Goal: Communication & Community: Participate in discussion

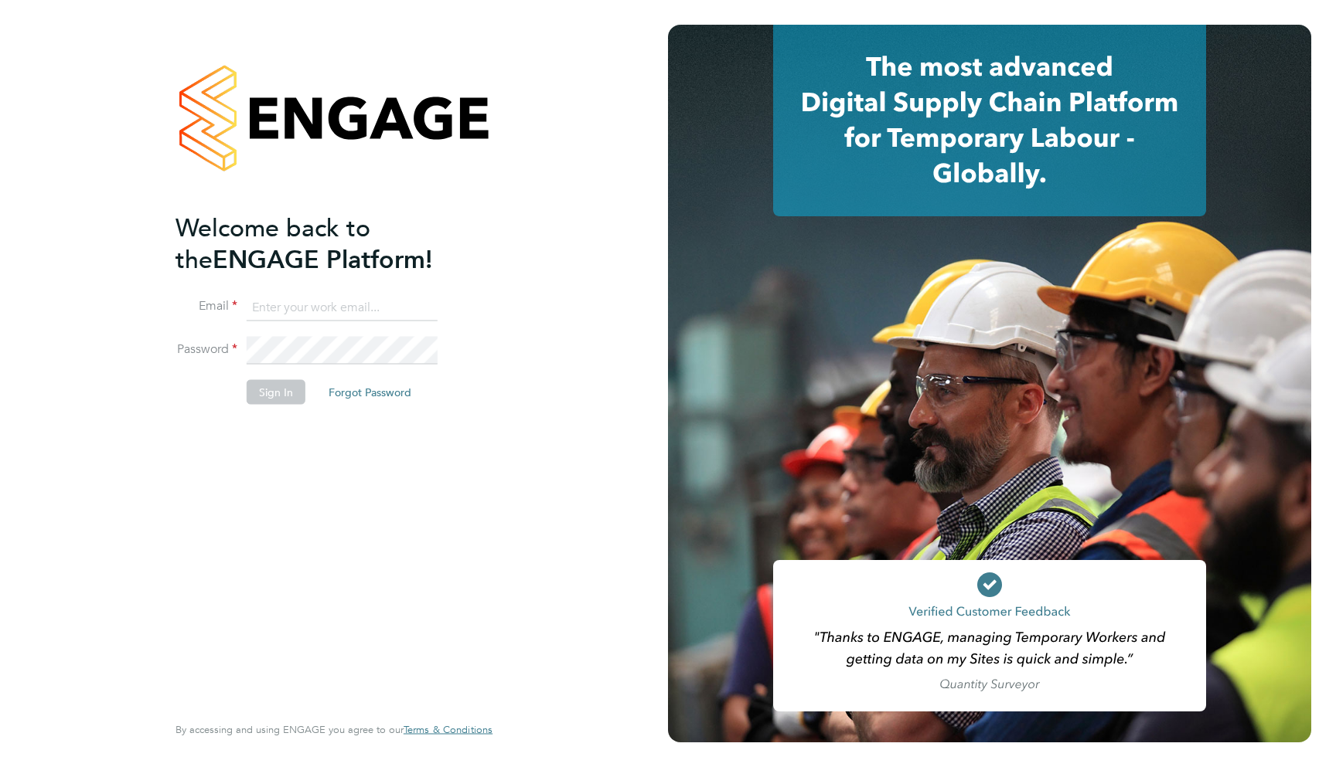
type input "support@engagelabs.io"
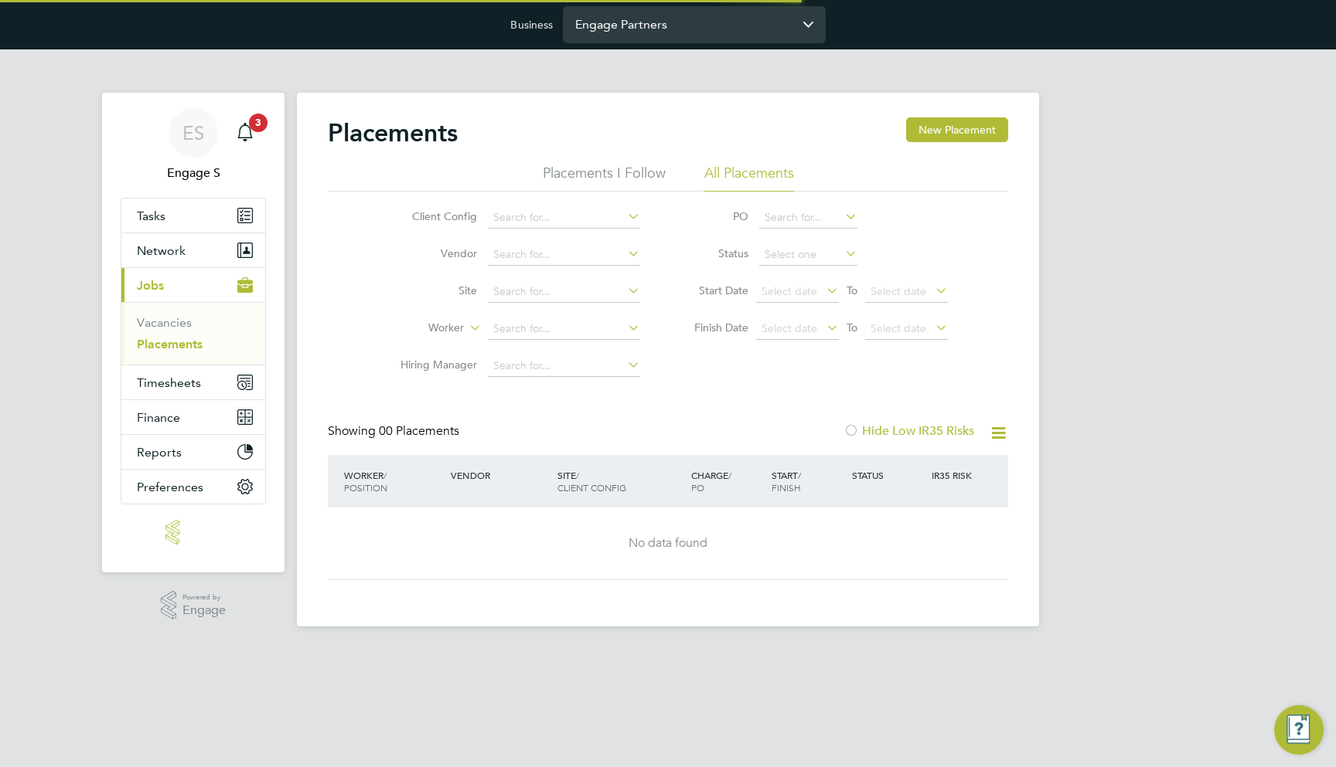
click at [706, 30] on input "Engage Partners" at bounding box center [694, 24] width 263 height 36
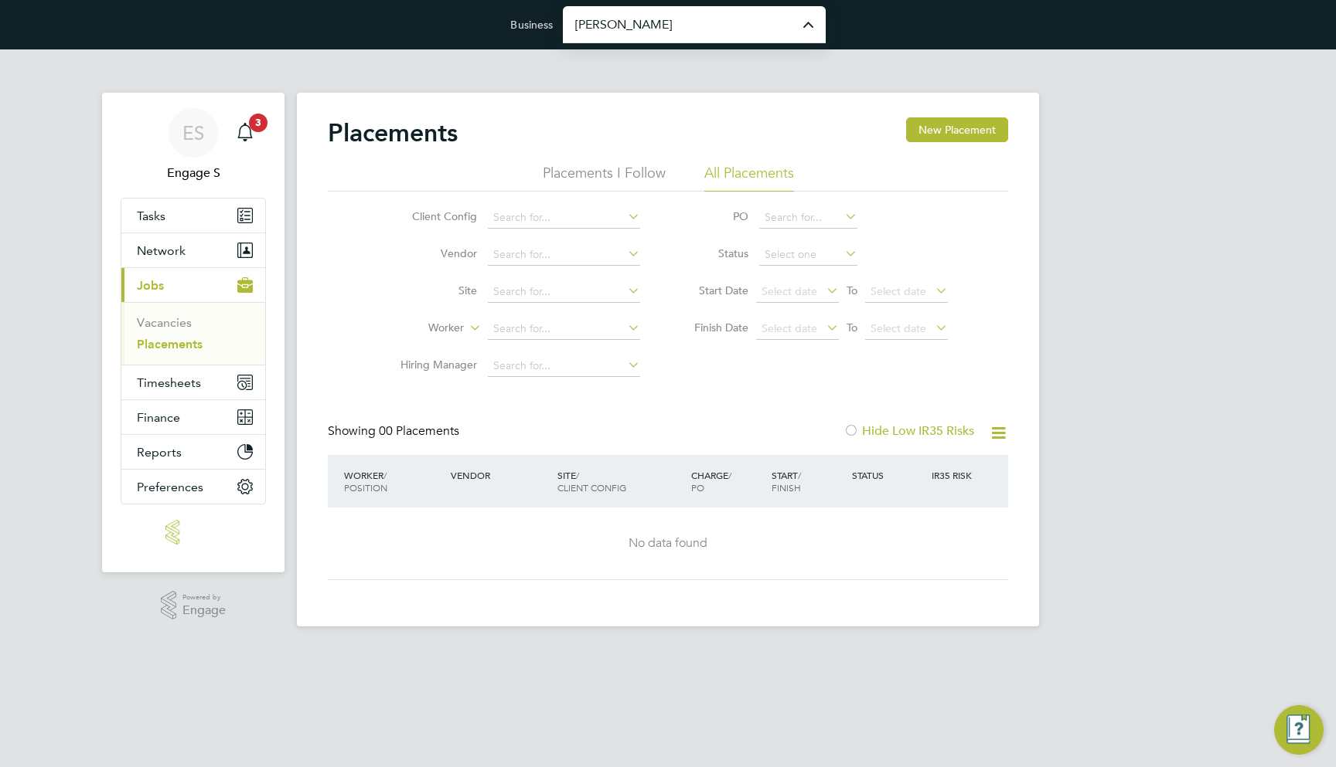
type input "Morgan Sindall Construction & Infrastructure Ltd"
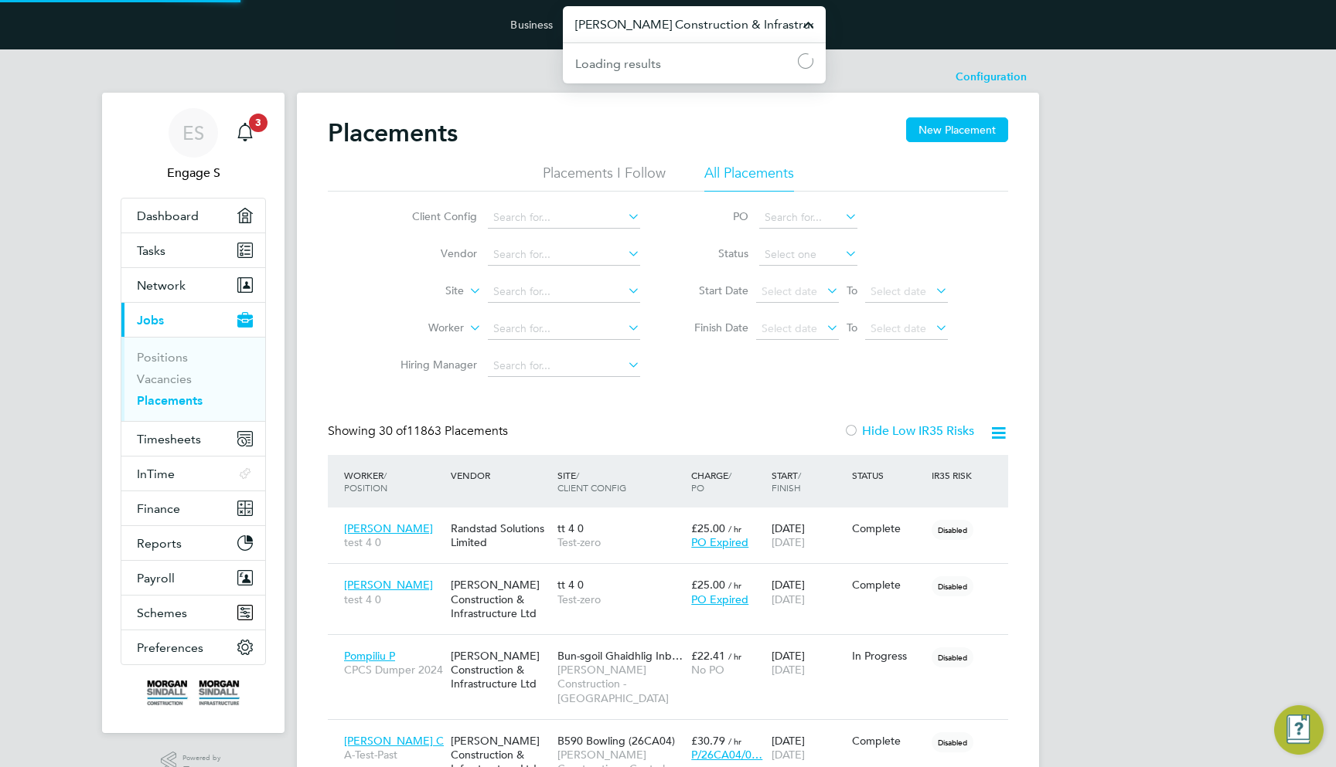
click at [595, 22] on input "Morgan Sindall Construction & Infrastructure Ltd" at bounding box center [694, 24] width 263 height 36
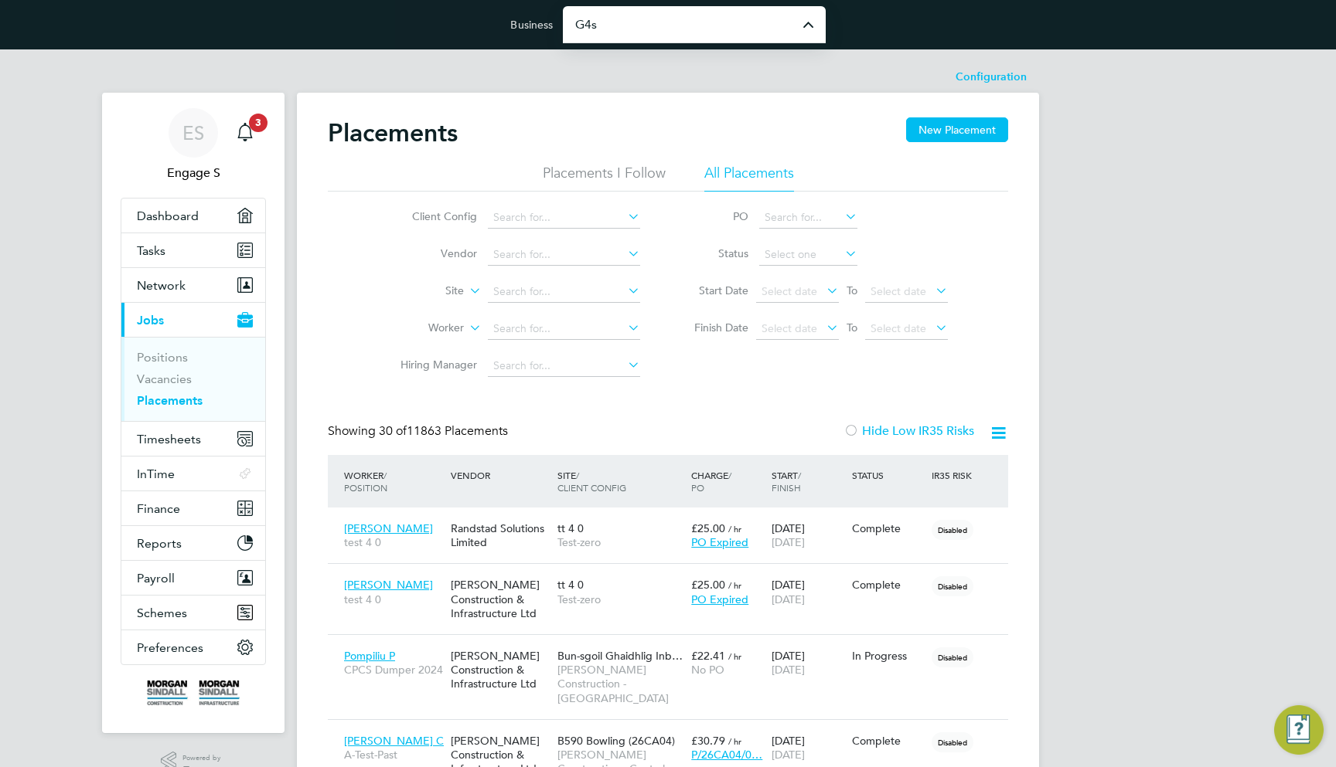
type input "G4S Facilities Management (Uk) Limited"
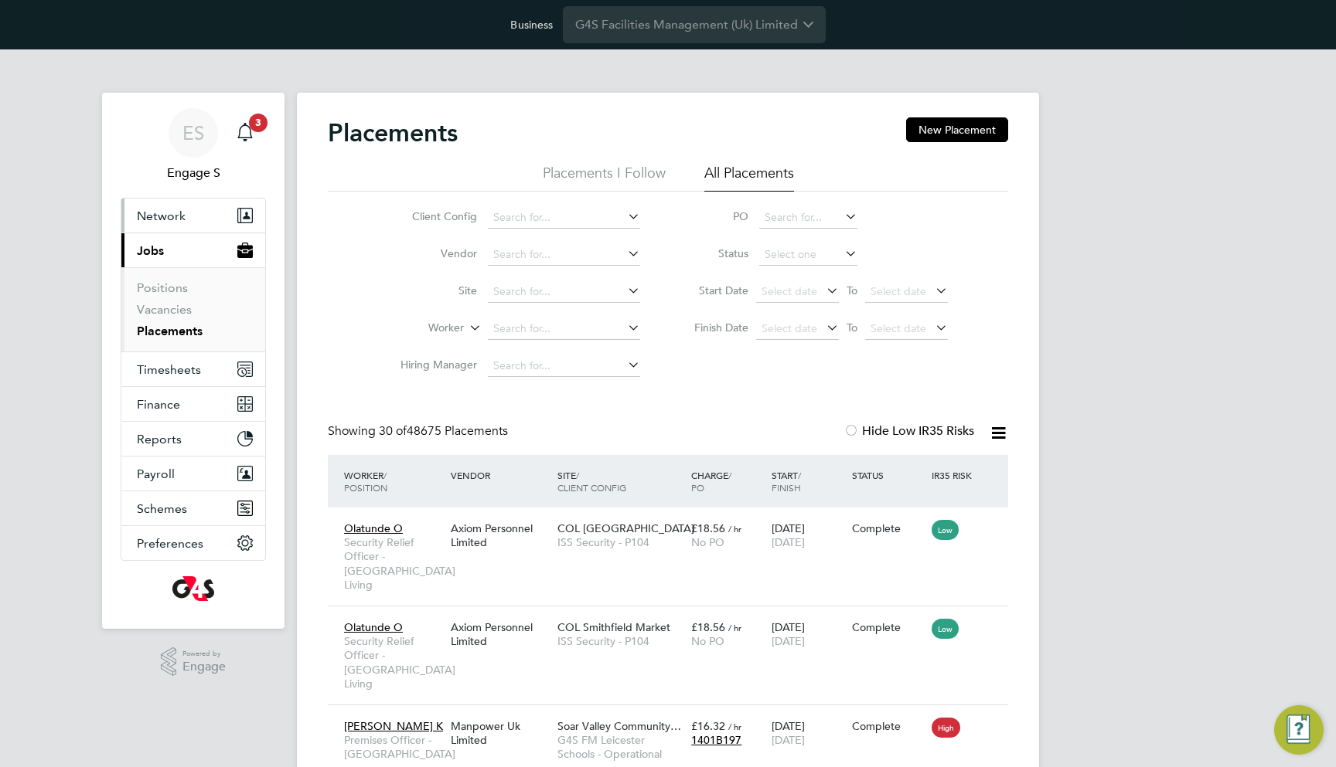
click at [197, 226] on button "Network" at bounding box center [193, 216] width 144 height 34
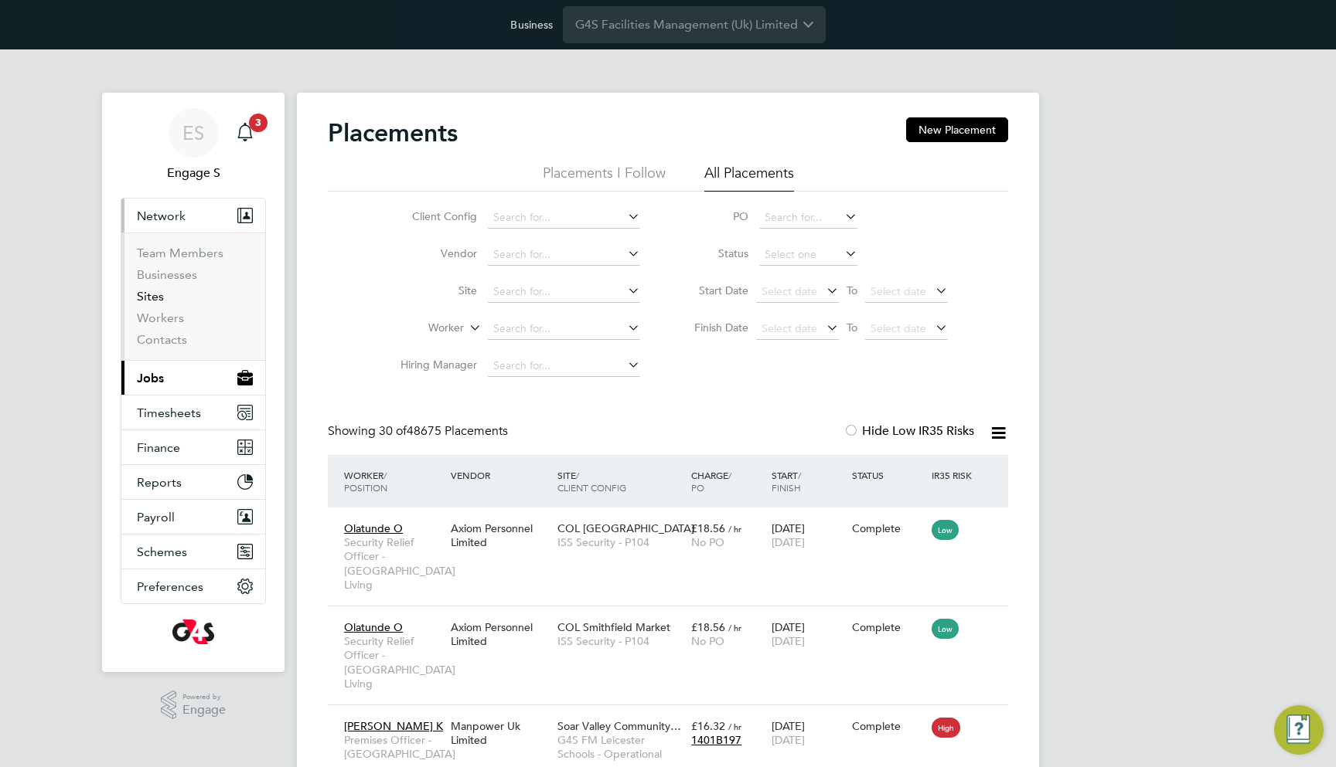
click at [158, 295] on link "Sites" at bounding box center [150, 296] width 27 height 15
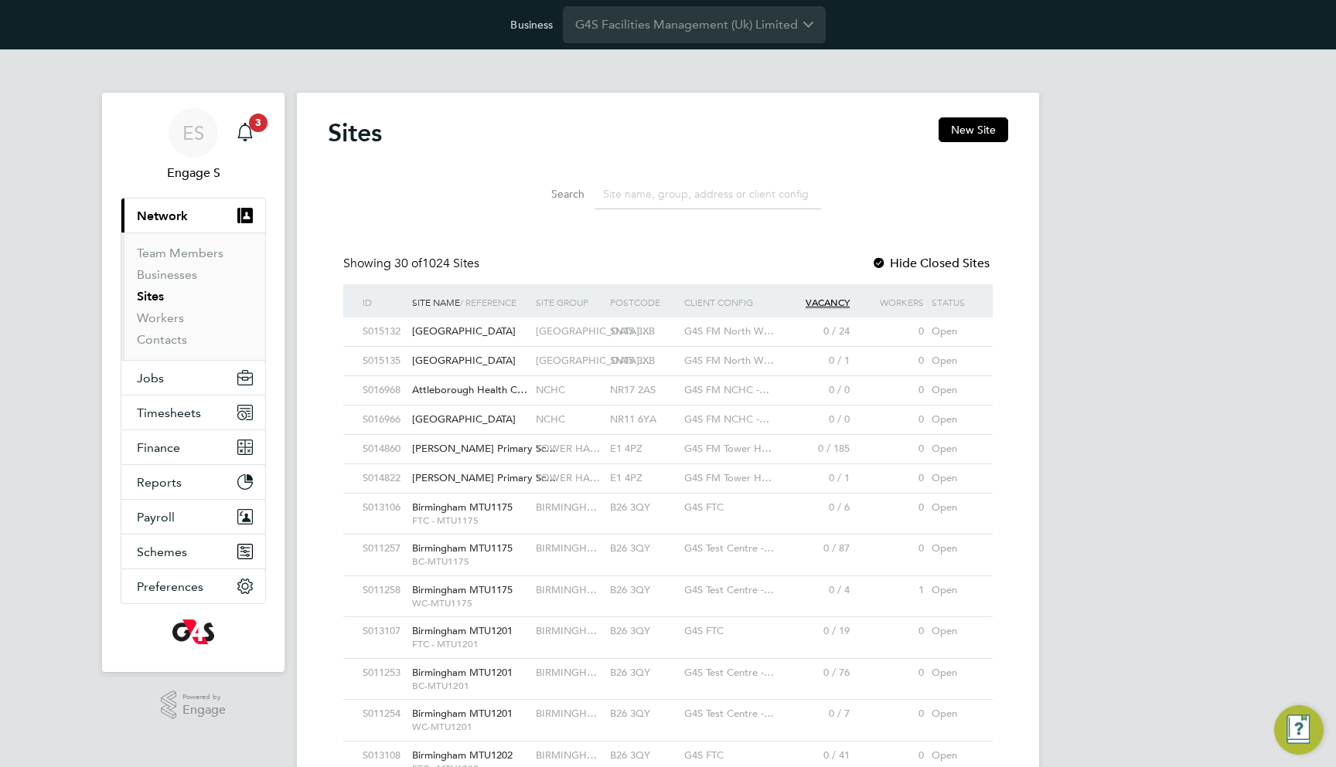
click at [647, 203] on input at bounding box center [708, 194] width 226 height 30
paste input "A410242 - [GEOGRAPHIC_DATA], [GEOGRAPHIC_DATA]"
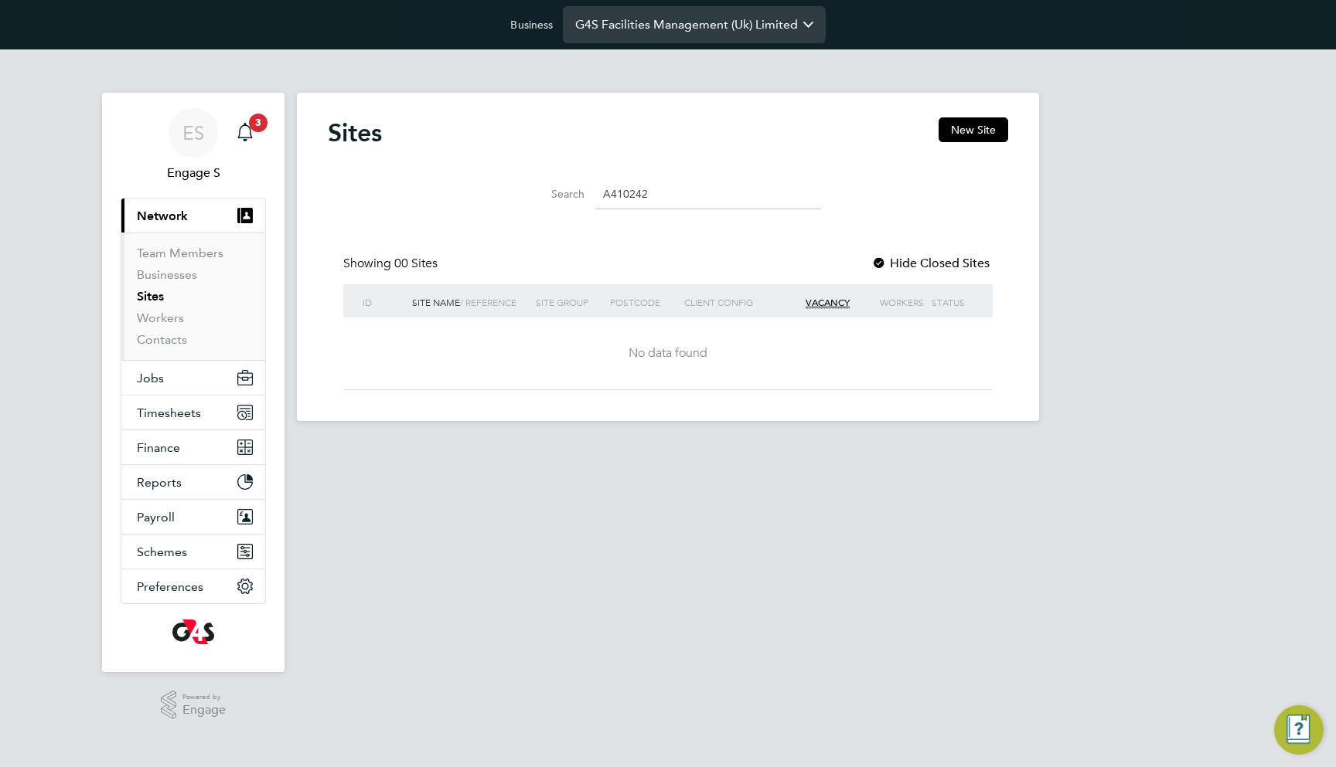
type input "A410242"
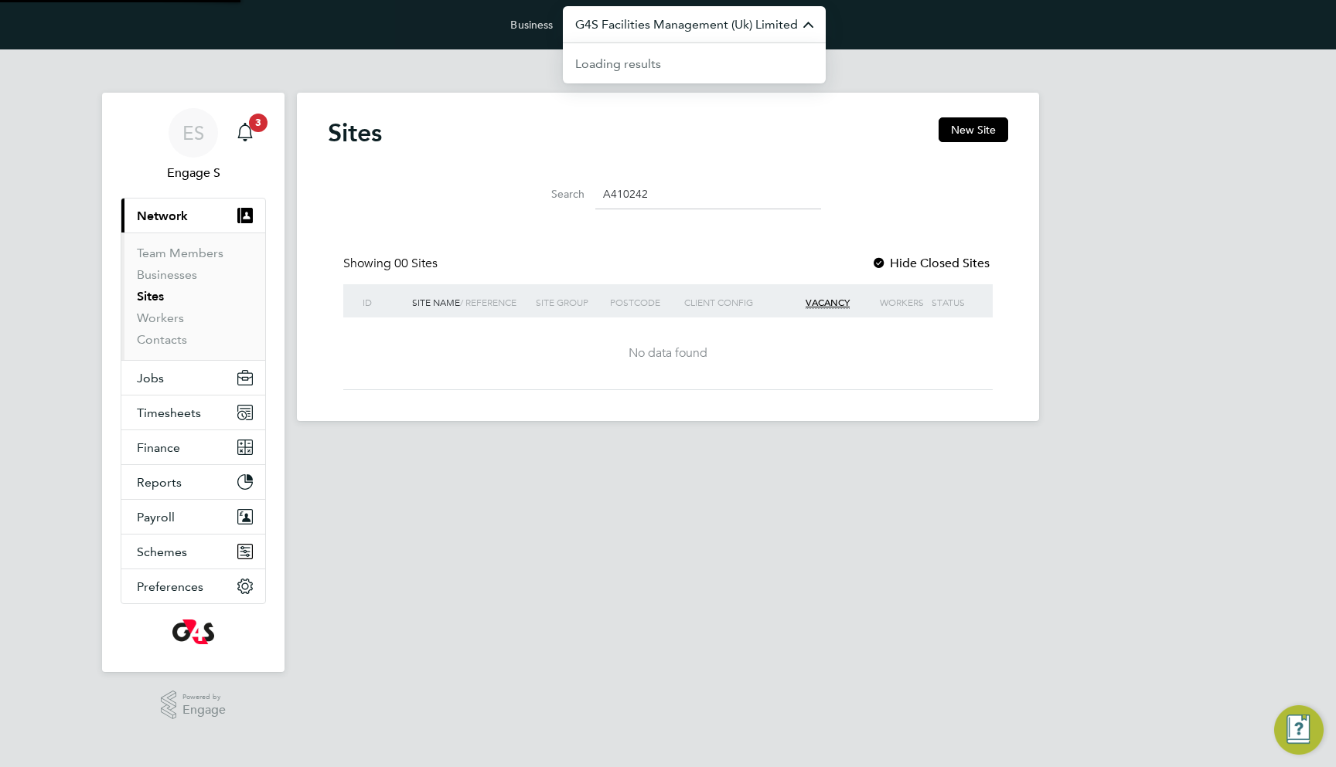
click at [701, 26] on input "G4S Facilities Management (Uk) Limited" at bounding box center [694, 24] width 263 height 36
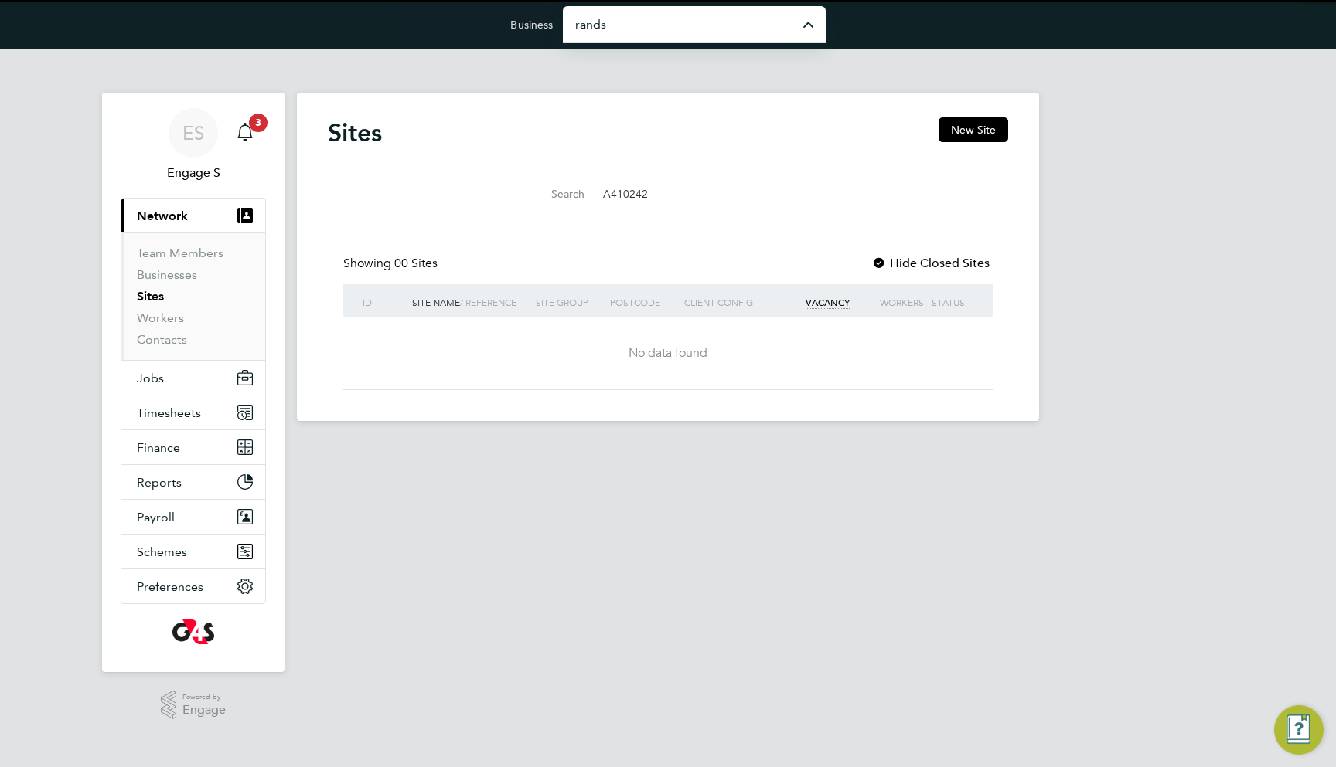
type input "Randstad Solutions Limited"
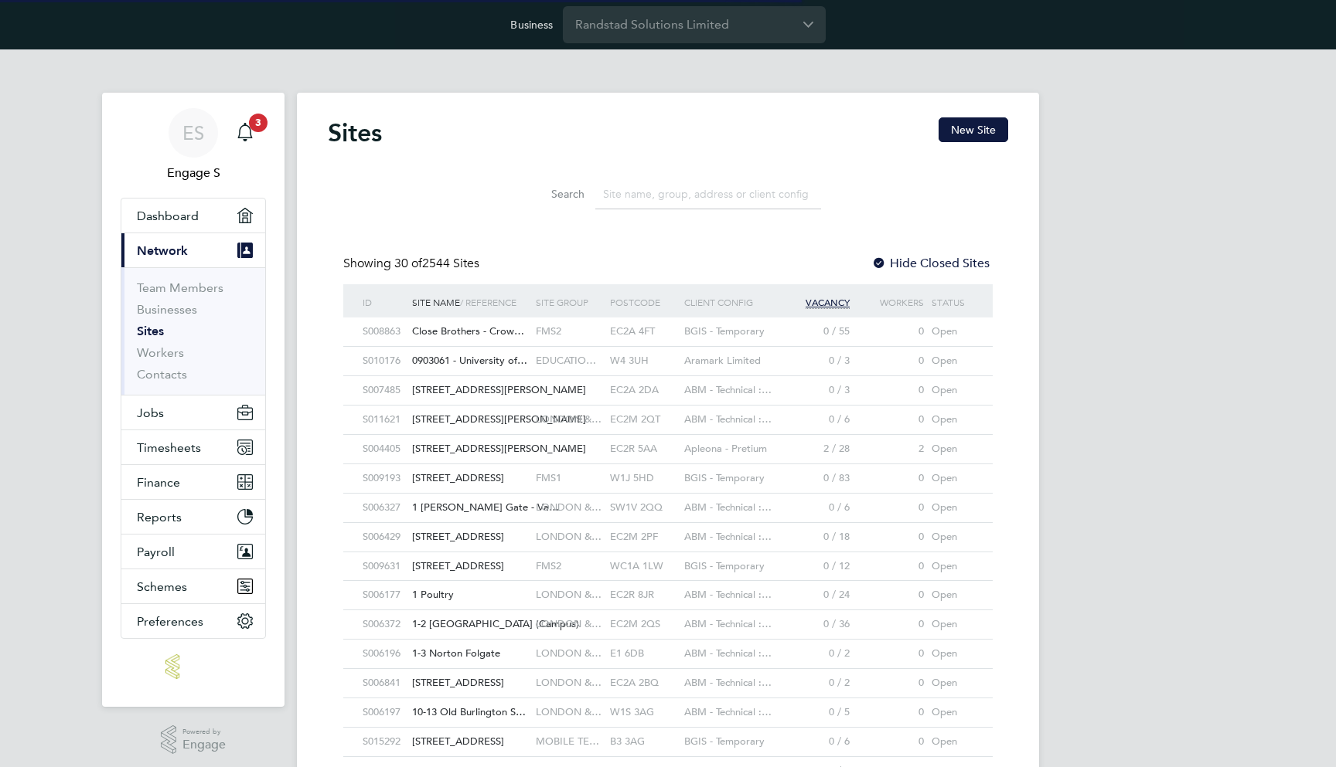
click at [647, 194] on input at bounding box center [708, 194] width 226 height 30
paste input "A410242 - [GEOGRAPHIC_DATA], [GEOGRAPHIC_DATA]"
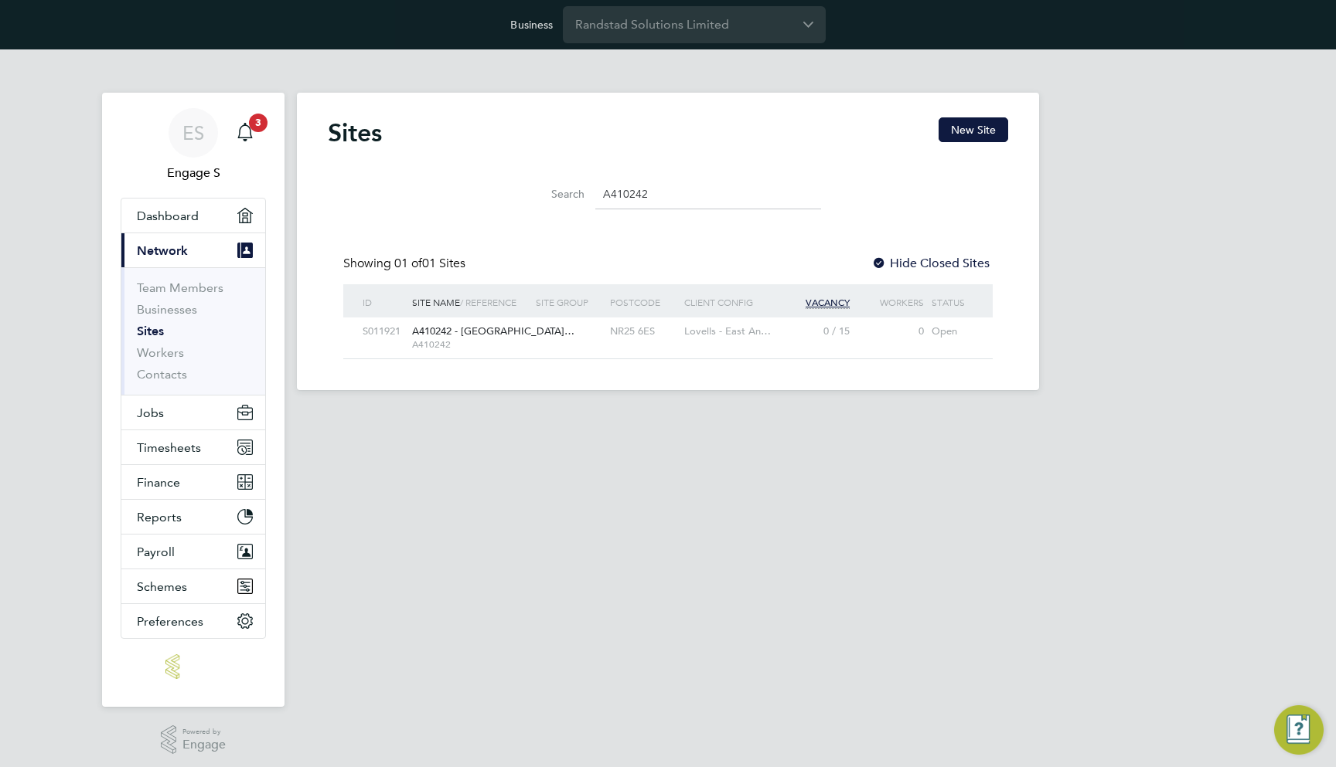
type input "A410242"
click at [514, 342] on span "A410242" at bounding box center [470, 345] width 116 height 12
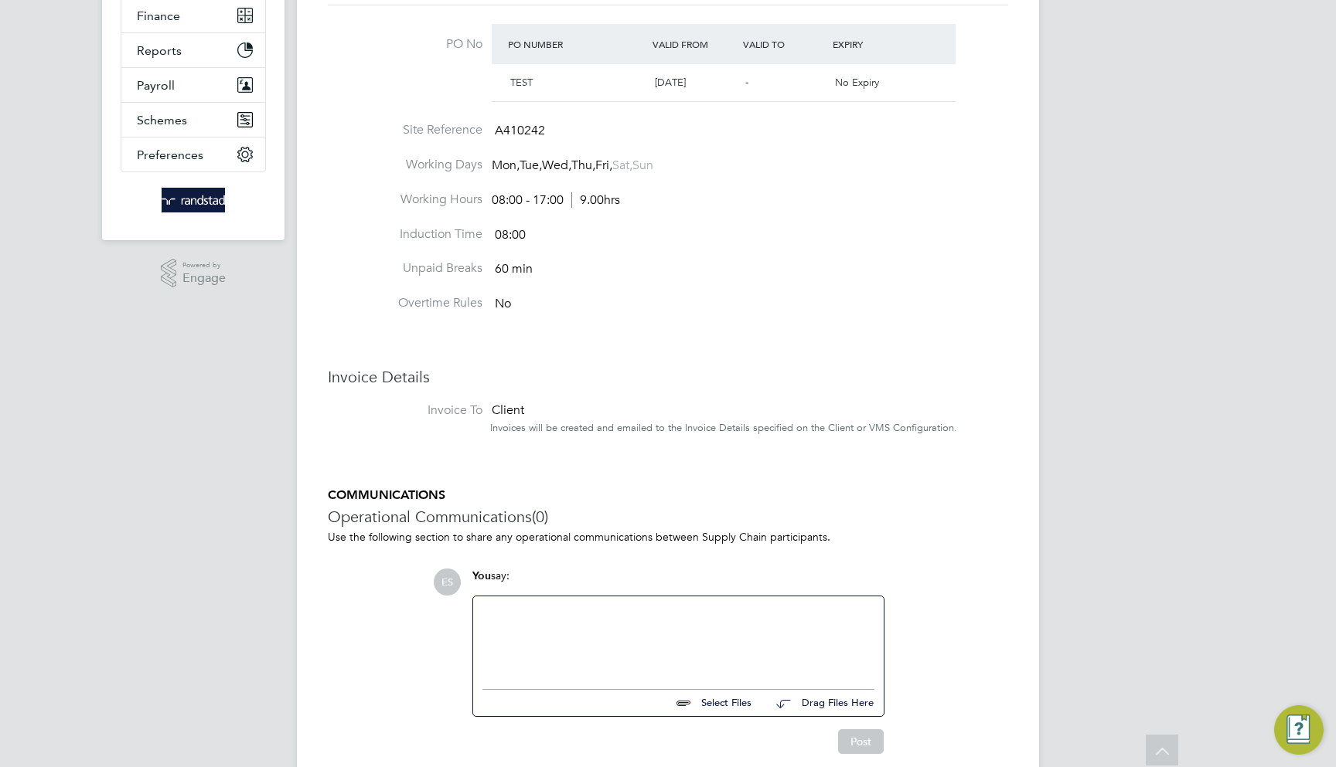
scroll to position [466, 0]
click at [490, 607] on div at bounding box center [678, 640] width 392 height 66
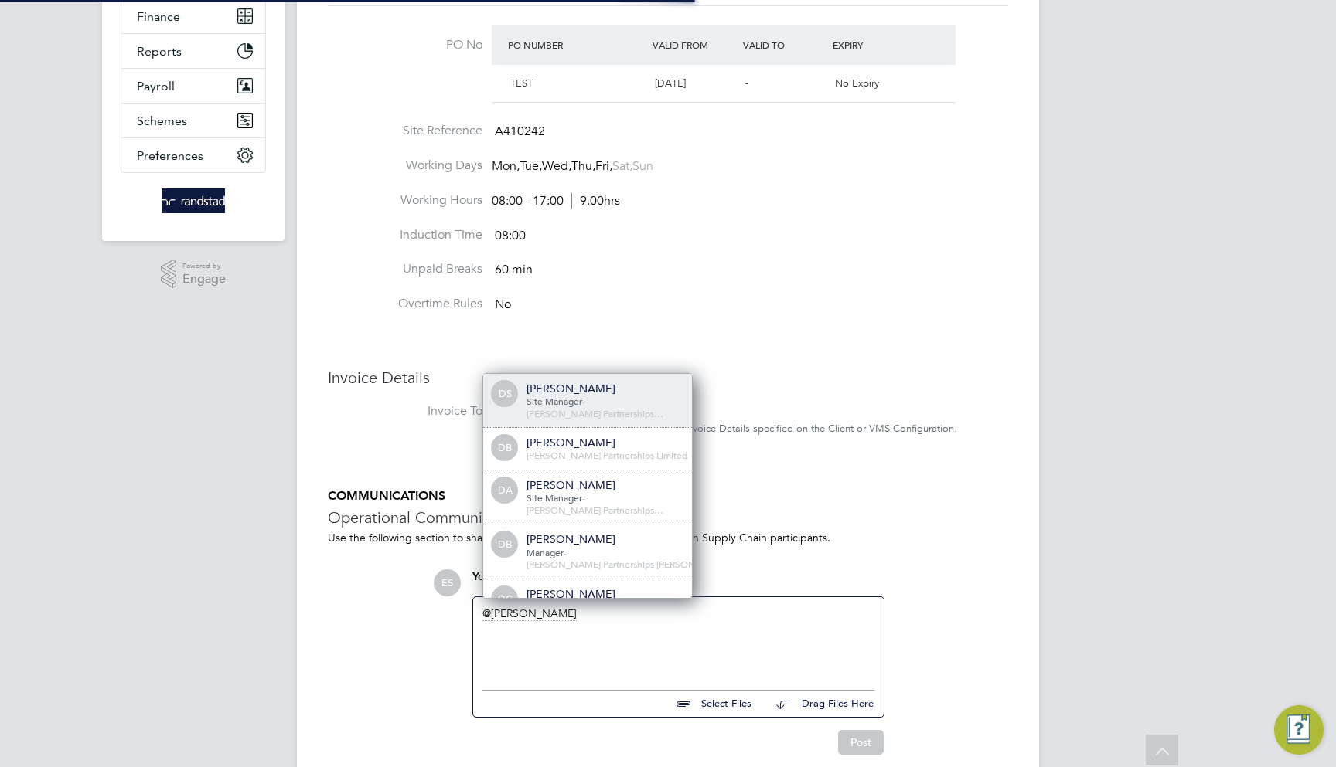
scroll to position [0, 0]
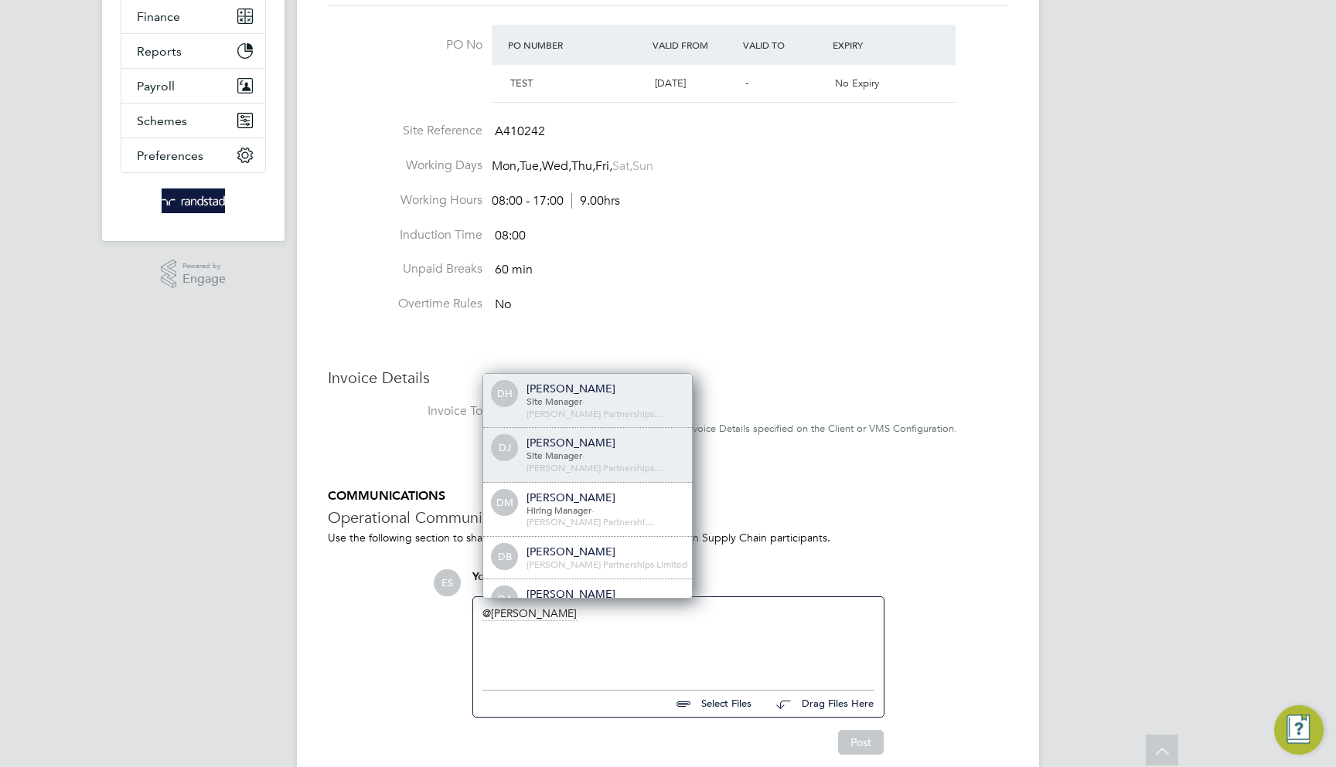
drag, startPoint x: 483, startPoint y: 560, endPoint x: 568, endPoint y: 372, distance: 206.2
click at [568, 449] on span "Site Manager" at bounding box center [554, 455] width 56 height 12
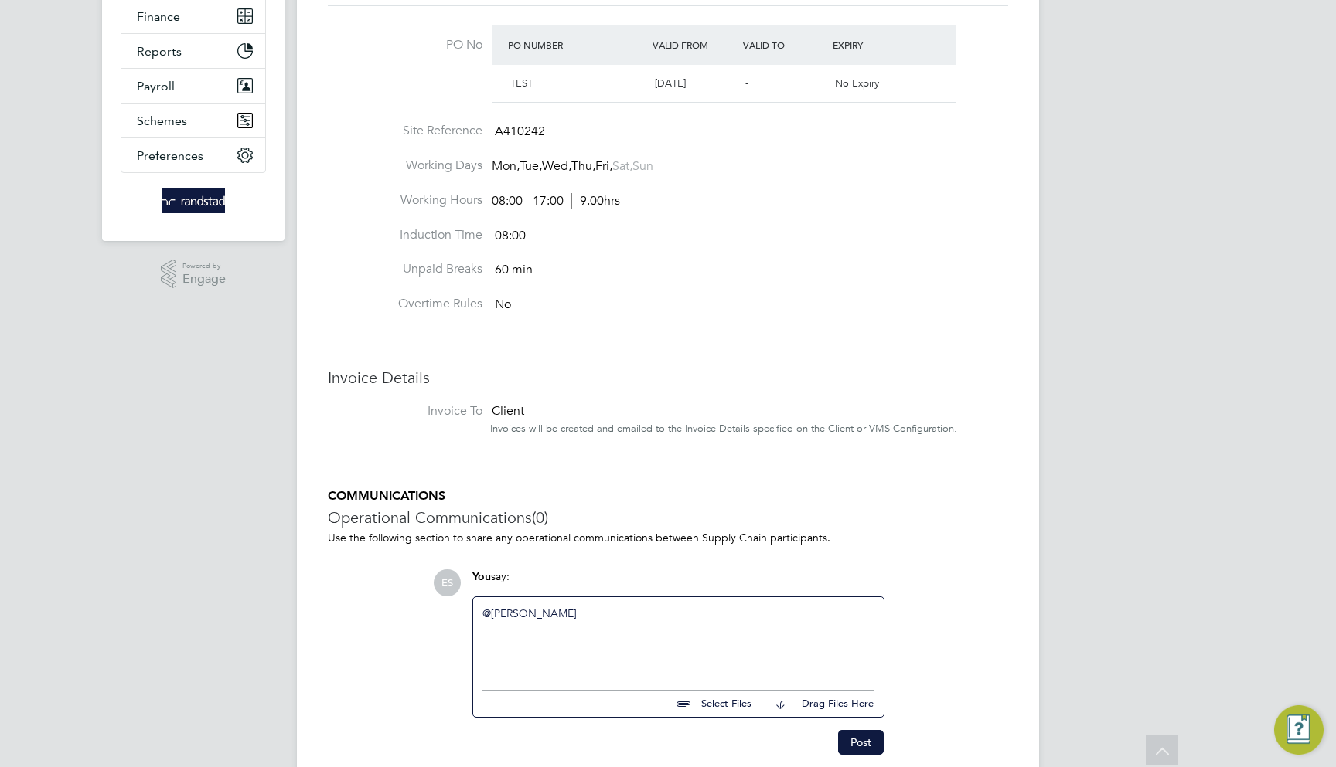
paste div
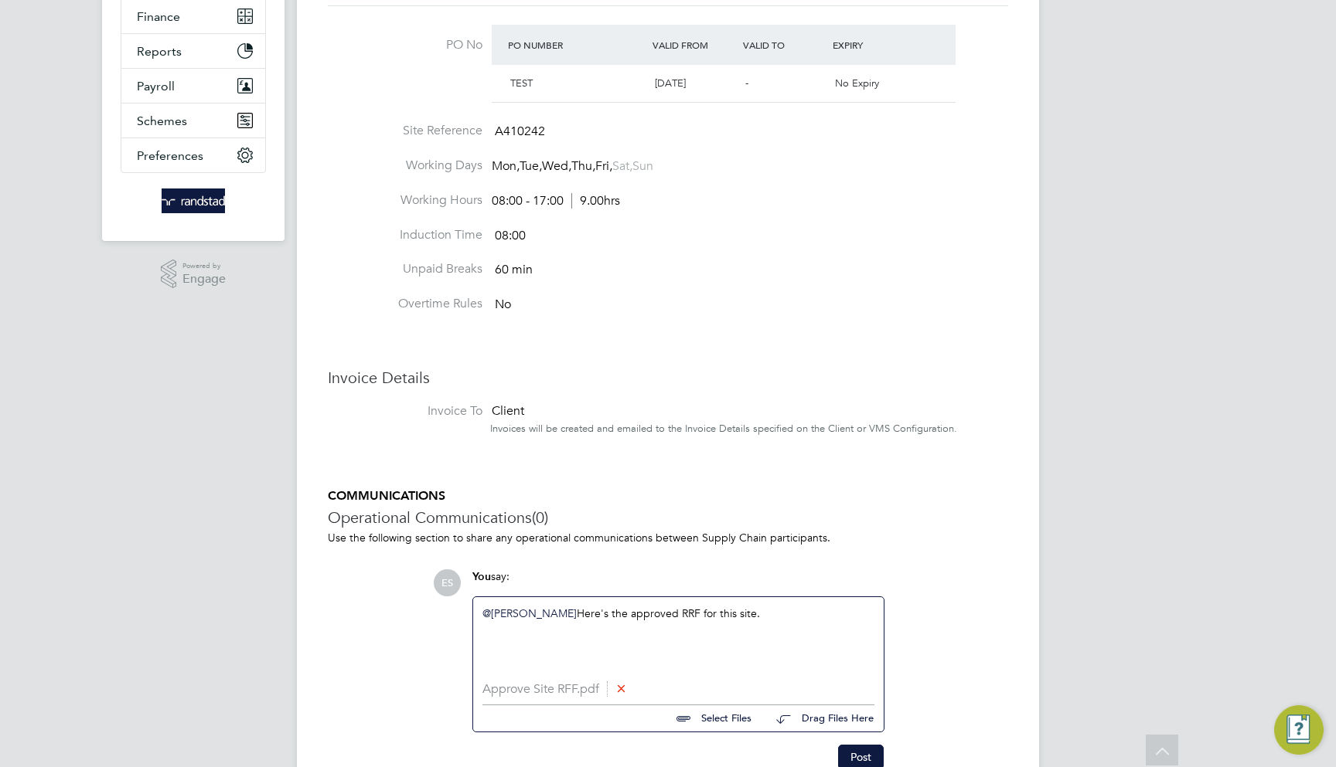
click at [620, 682] on icon at bounding box center [621, 688] width 12 height 12
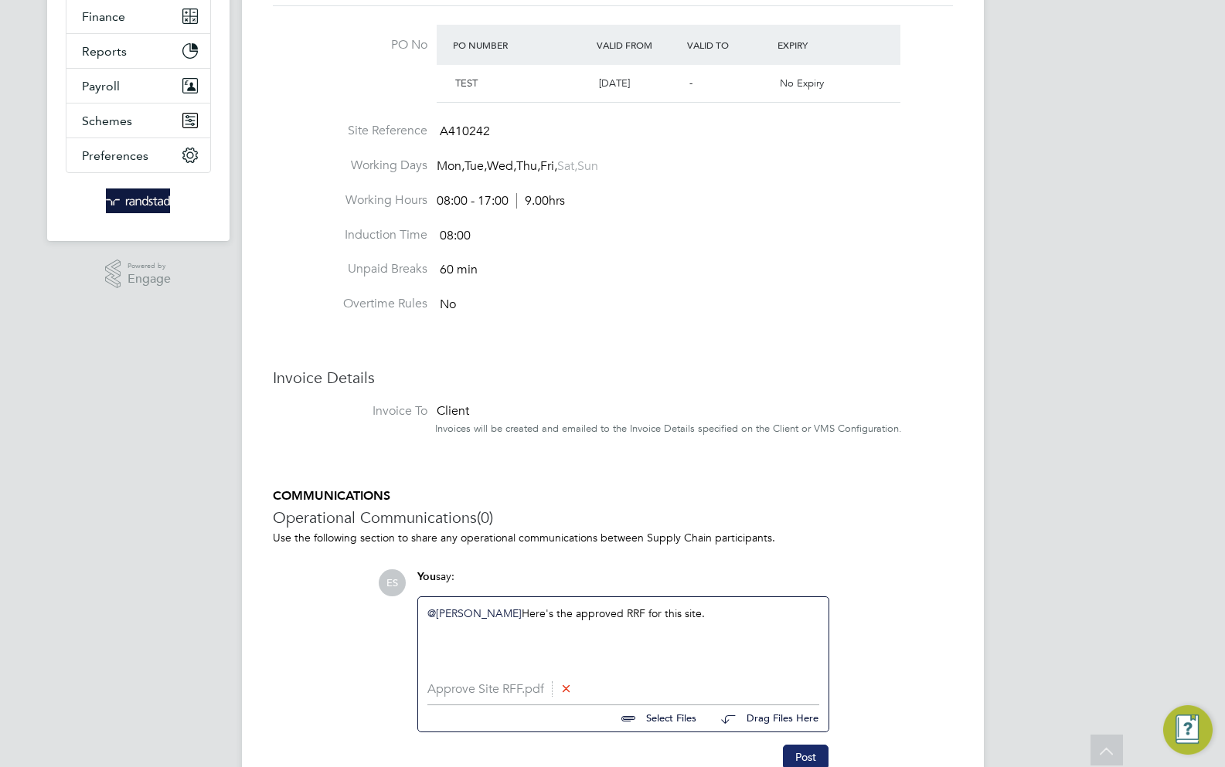
click at [798, 745] on button "Post" at bounding box center [806, 757] width 46 height 25
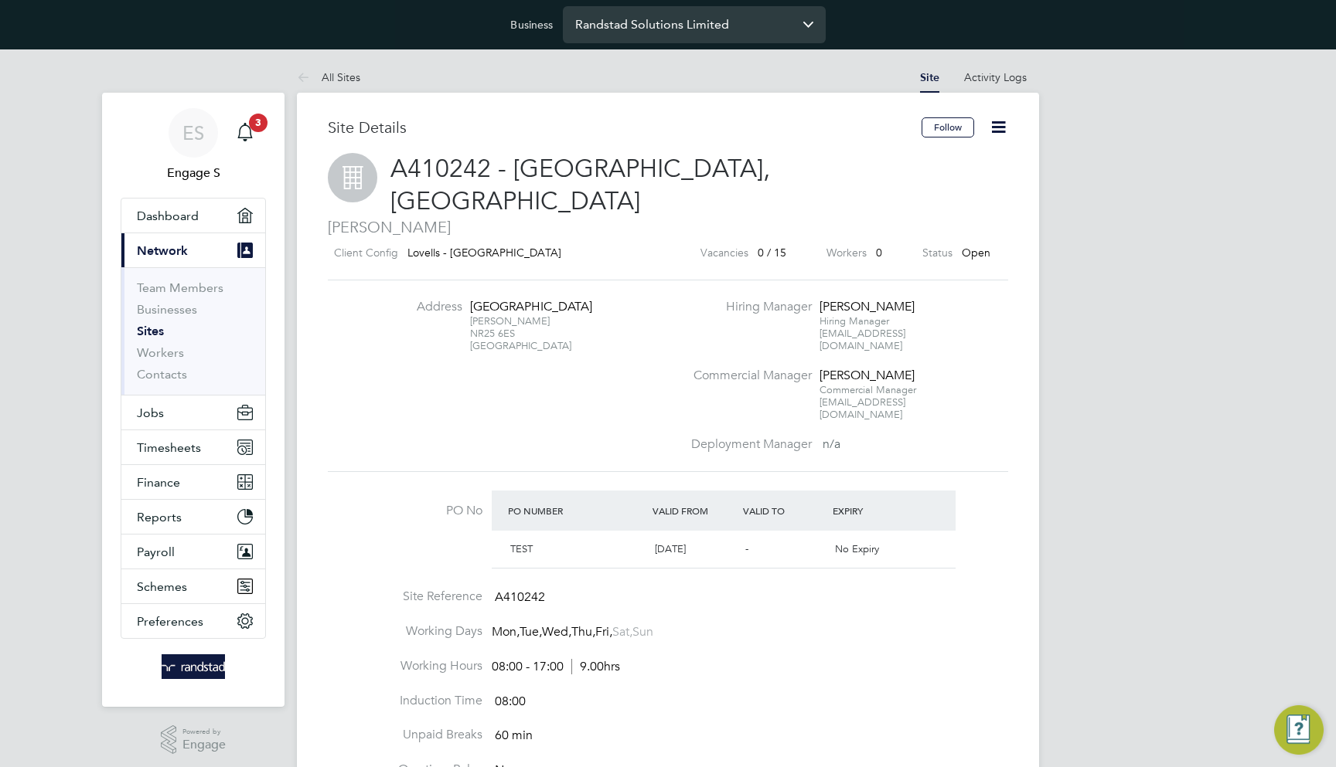
click at [680, 29] on input "Randstad Solutions Limited" at bounding box center [694, 24] width 263 height 36
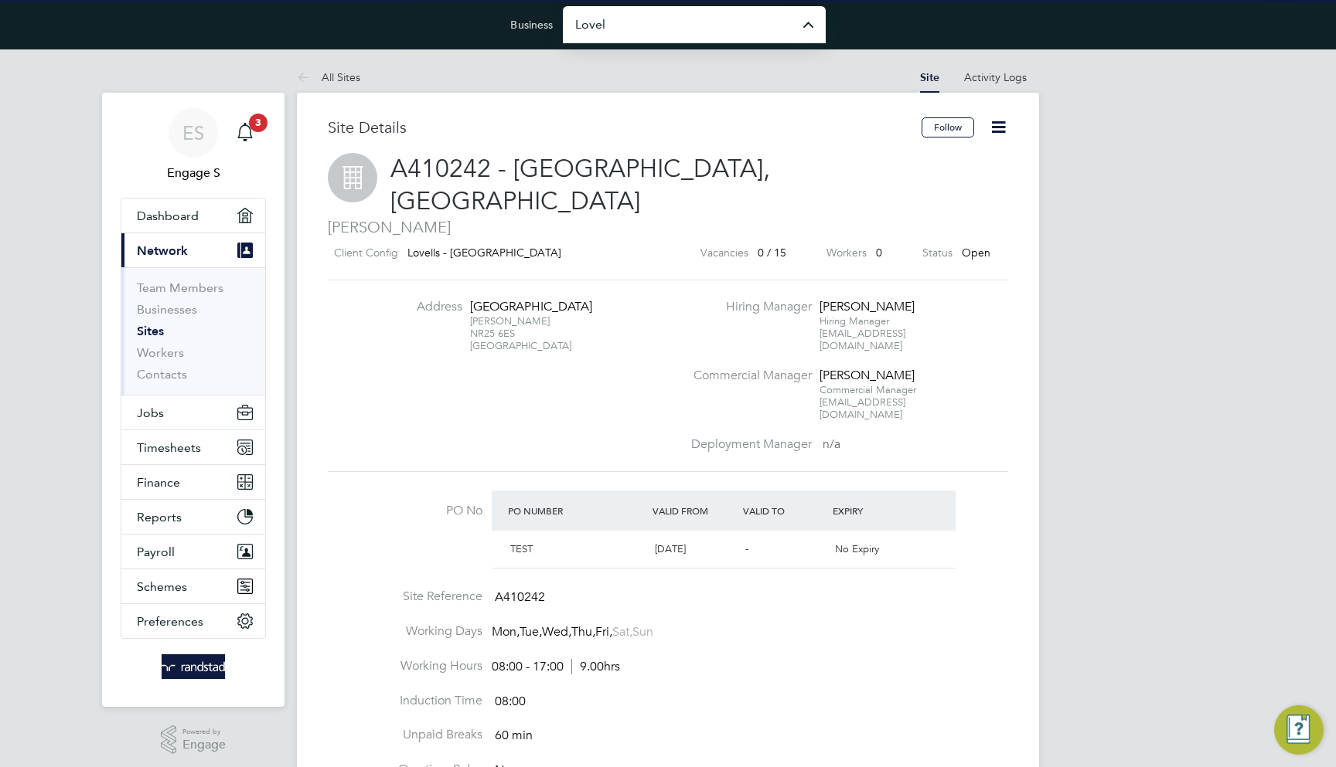
type input "Lovell Partnerships Limited"
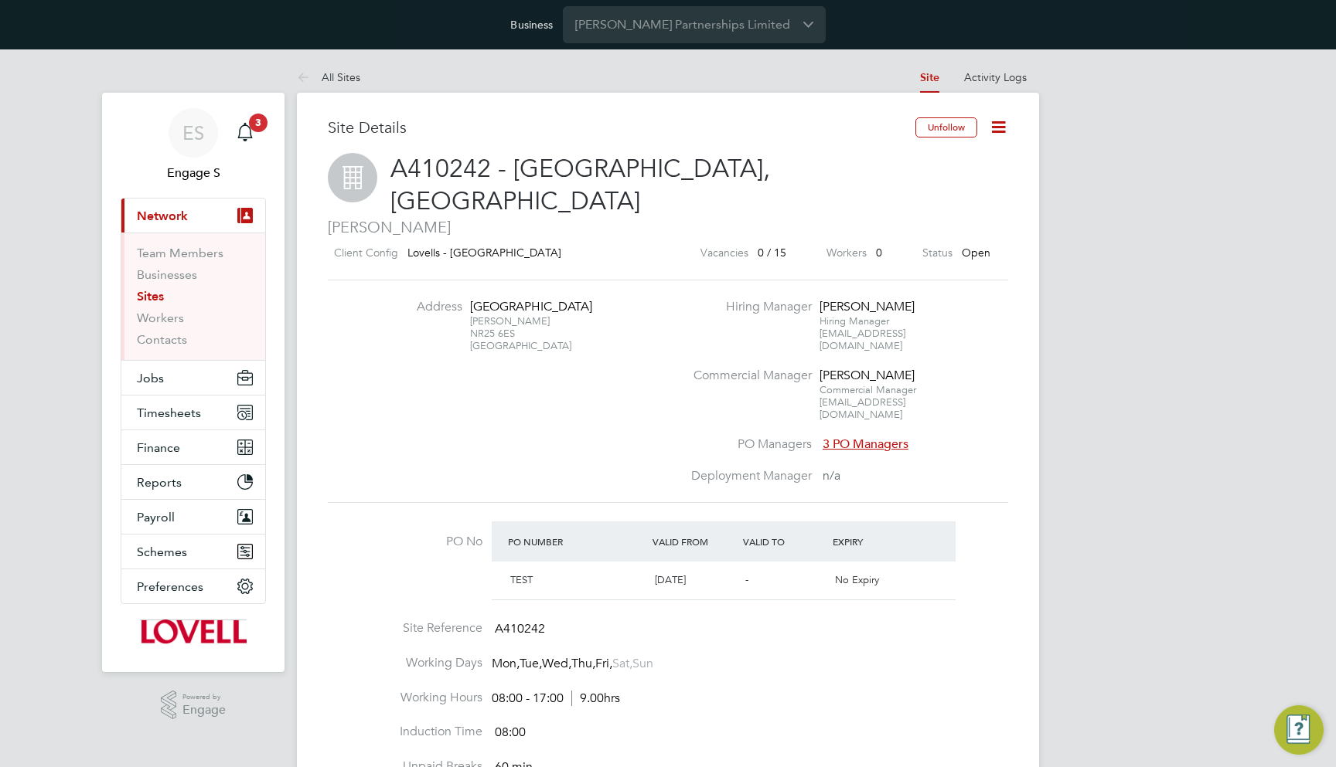
click at [625, 408] on div "Address [STREET_ADDRESS][PERSON_NAME] Hiring Manager [PERSON_NAME] Manager [EMA…" at bounding box center [668, 391] width 693 height 185
click at [424, 97] on div "Site Details Unfollow A410242 - [GEOGRAPHIC_DATA], [PERSON_NAME] [PERSON_NAME] …" at bounding box center [668, 767] width 742 height 1349
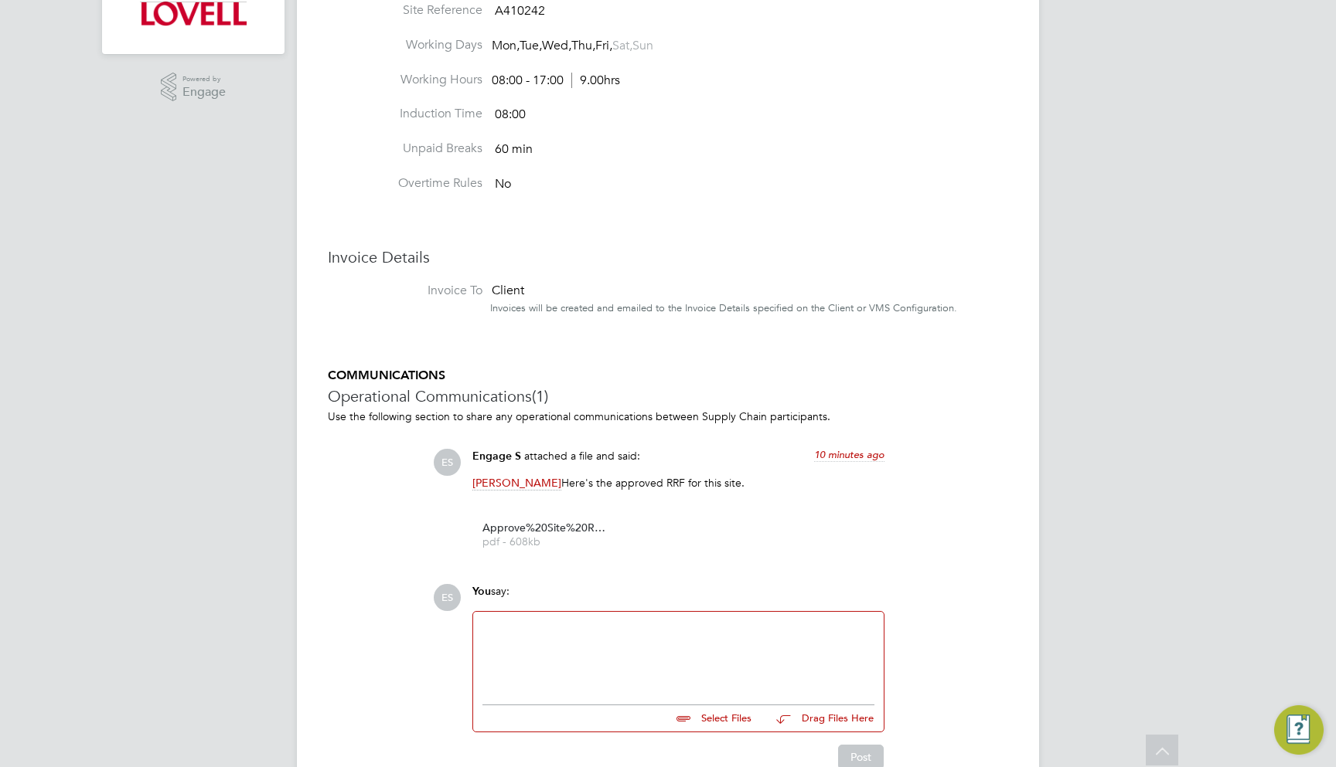
scroll to position [632, 0]
